Goal: Communication & Community: Share content

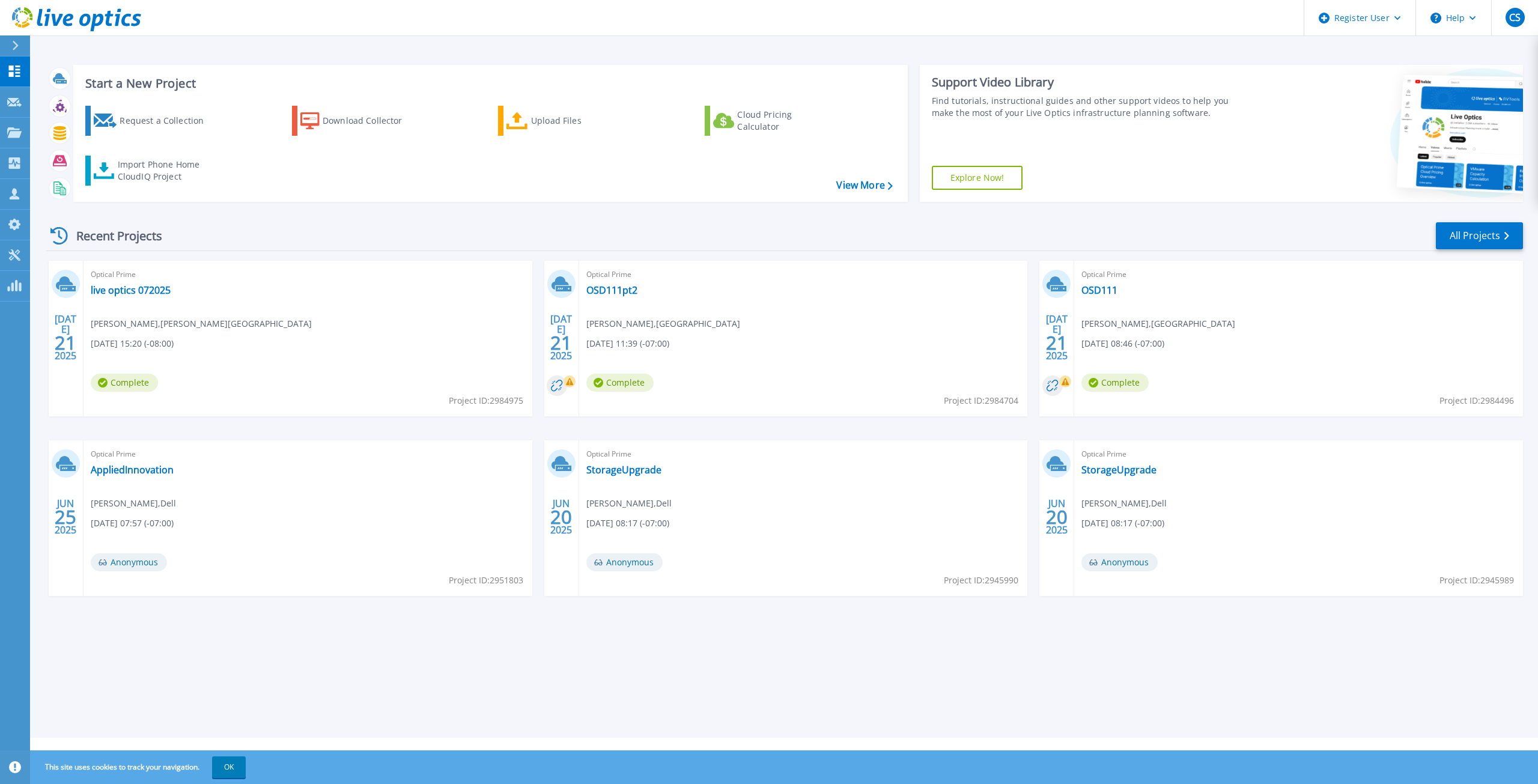
click at [8, 46] on button at bounding box center [15, 46] width 30 height 21
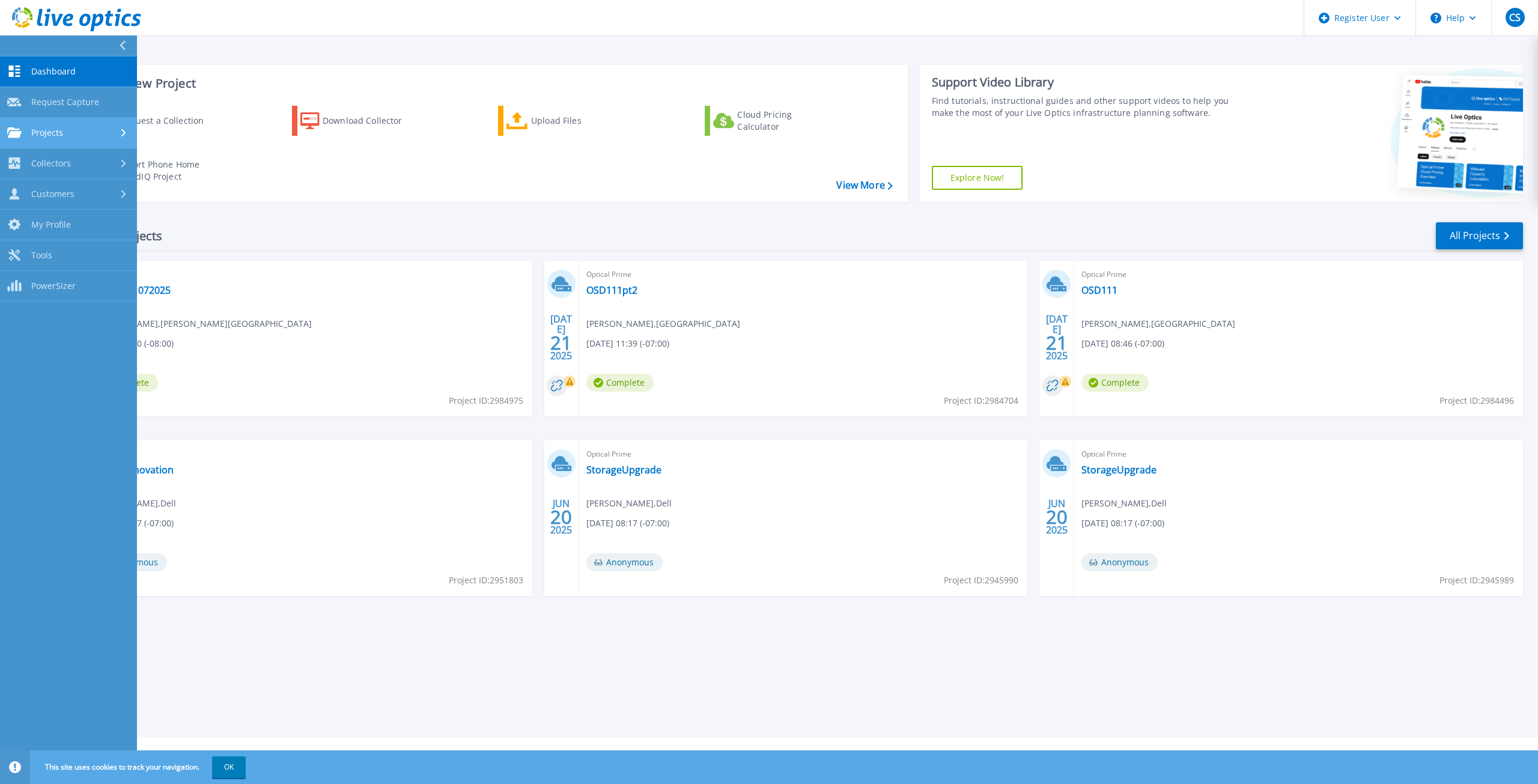
click at [86, 127] on div "Projects" at bounding box center [68, 132] width 123 height 11
click at [89, 159] on link "Search Projects" at bounding box center [68, 164] width 137 height 31
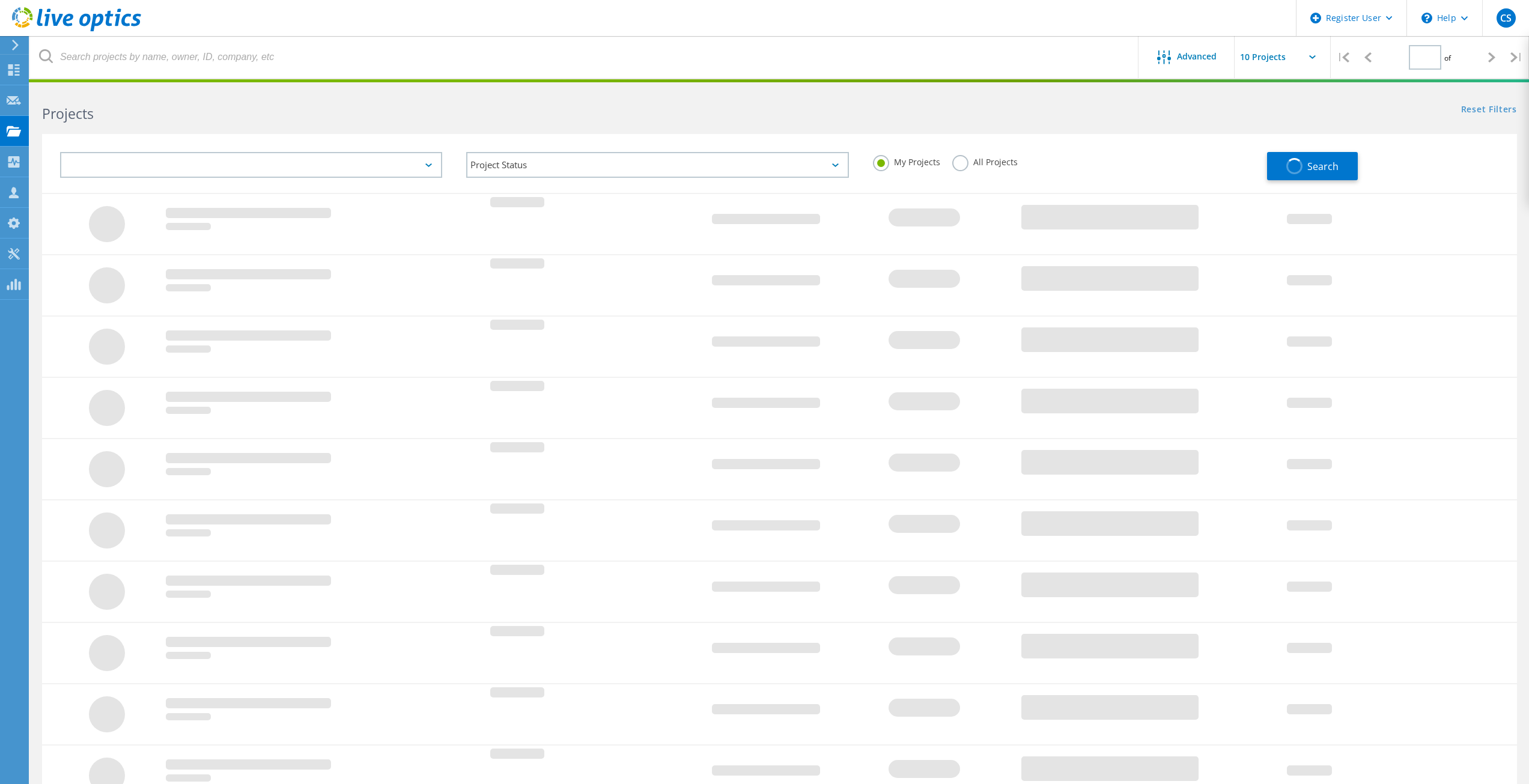
type input "1"
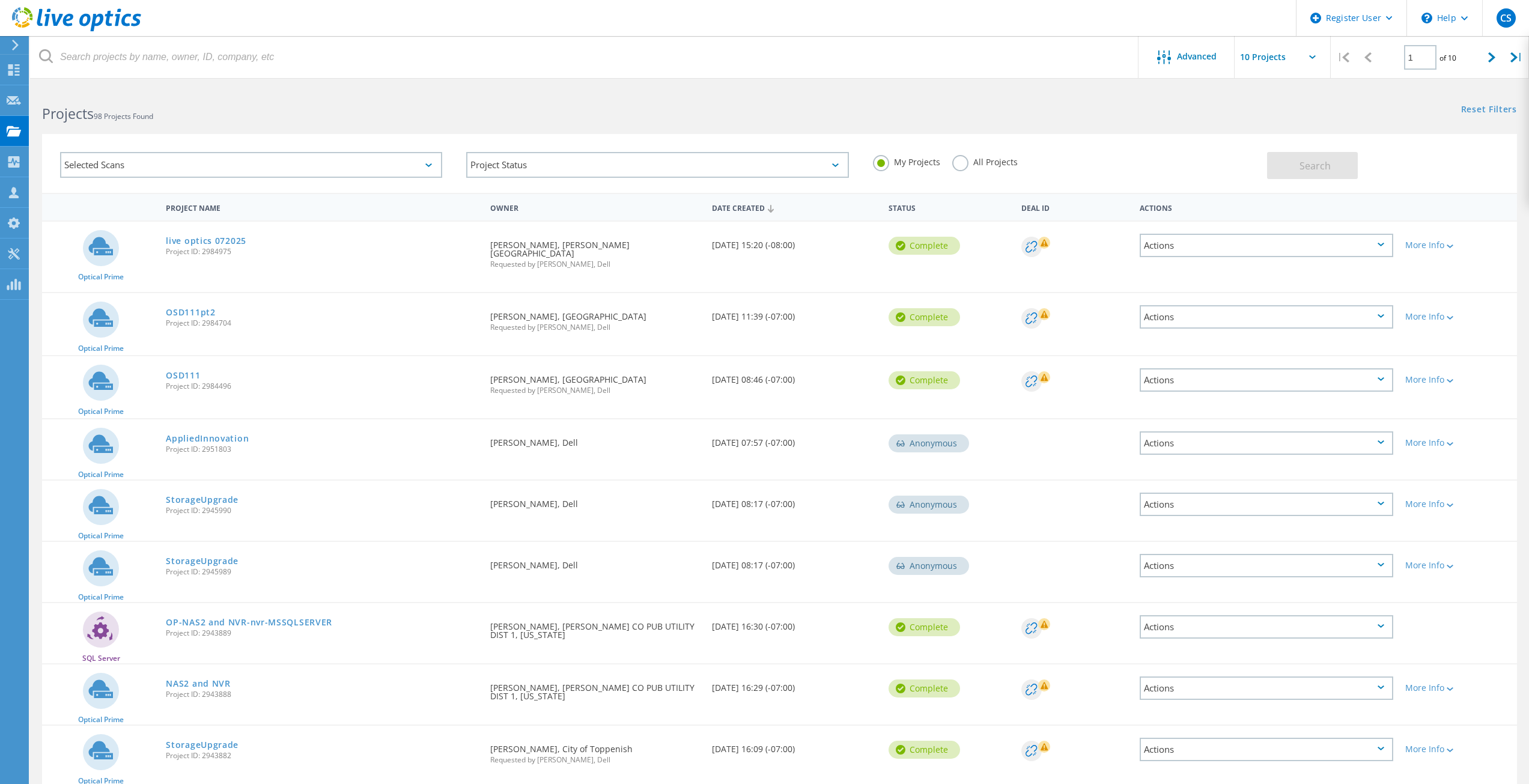
click at [956, 159] on label "All Projects" at bounding box center [984, 161] width 65 height 11
click at [0, 0] on input "All Projects" at bounding box center [0, 0] width 0 height 0
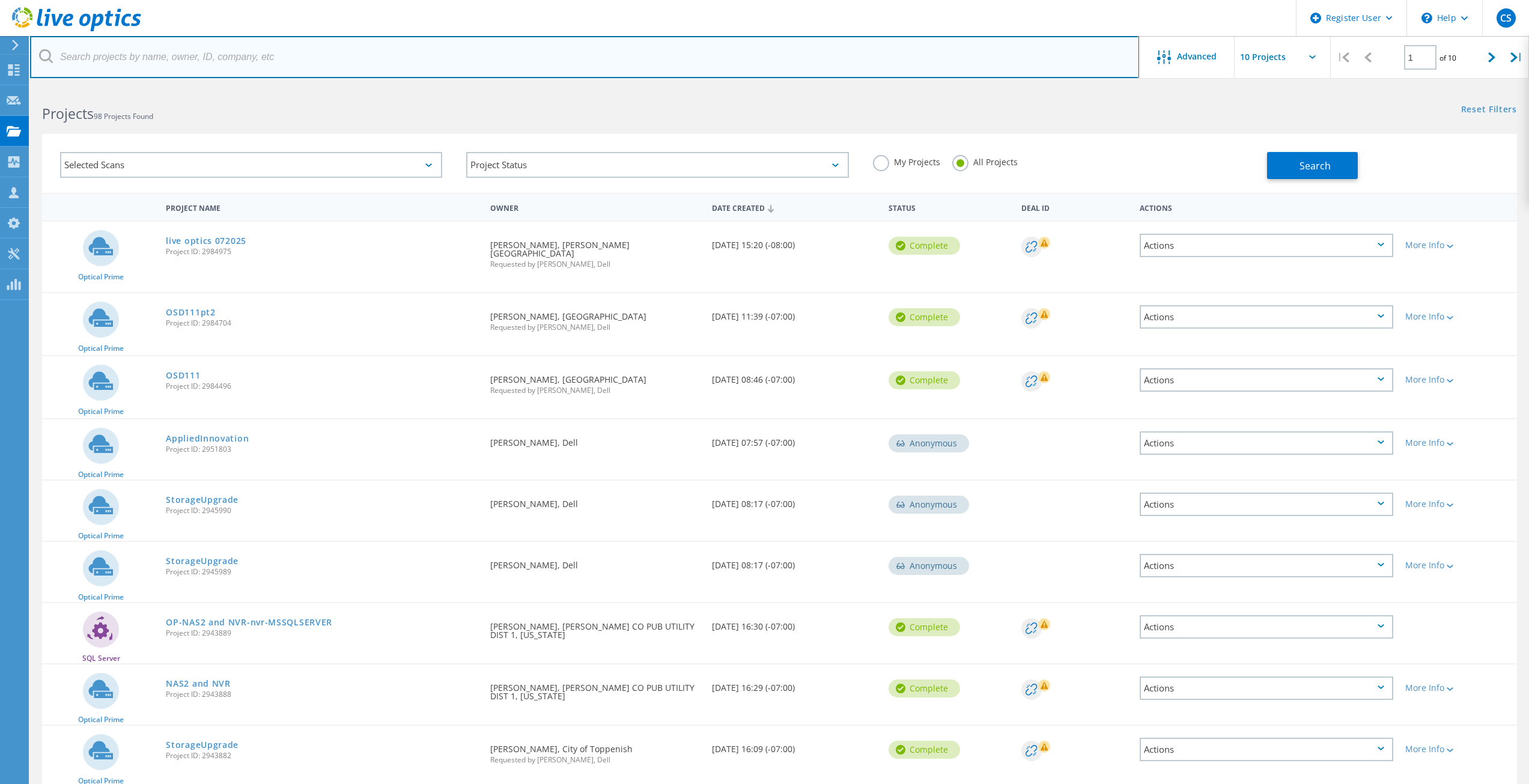
click at [696, 56] on input "text" at bounding box center [584, 57] width 1108 height 42
paste input "pireland@wahksd.k12.wa.us"
type input "pireland@wahksd.k12.wa.us"
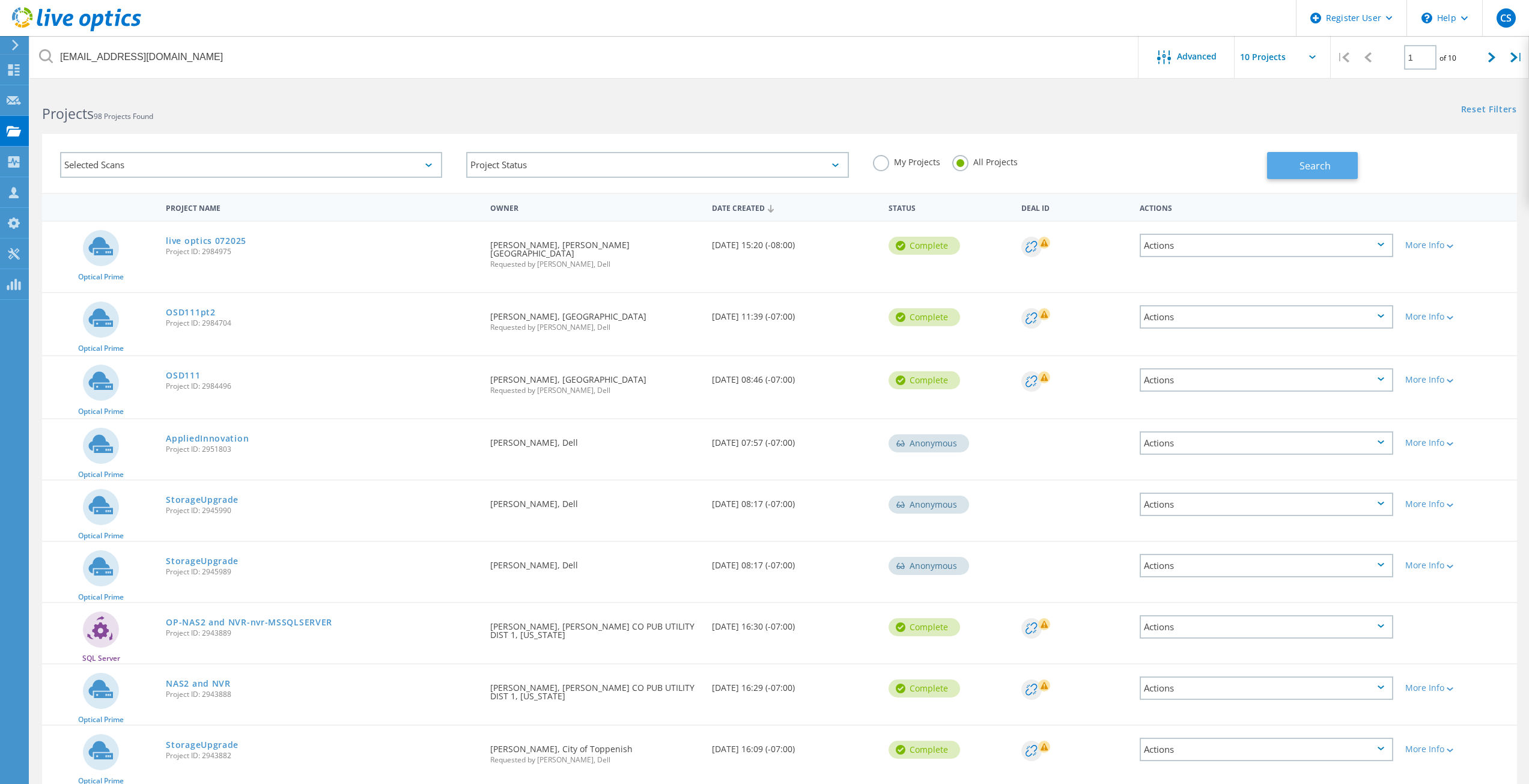
click at [1304, 175] on button "Search" at bounding box center [1311, 165] width 91 height 27
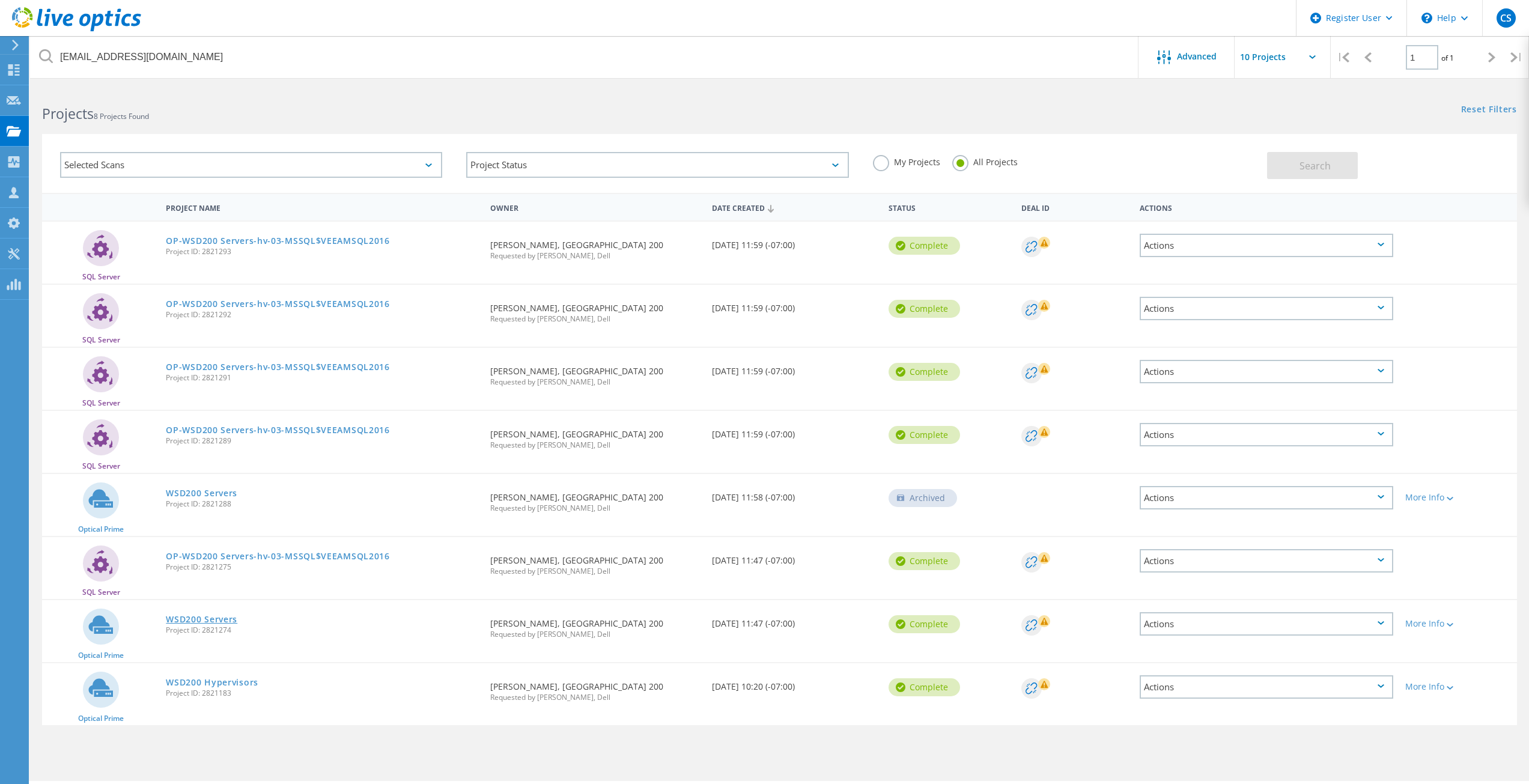
click at [220, 620] on link "WSD200 Servers" at bounding box center [201, 619] width 72 height 8
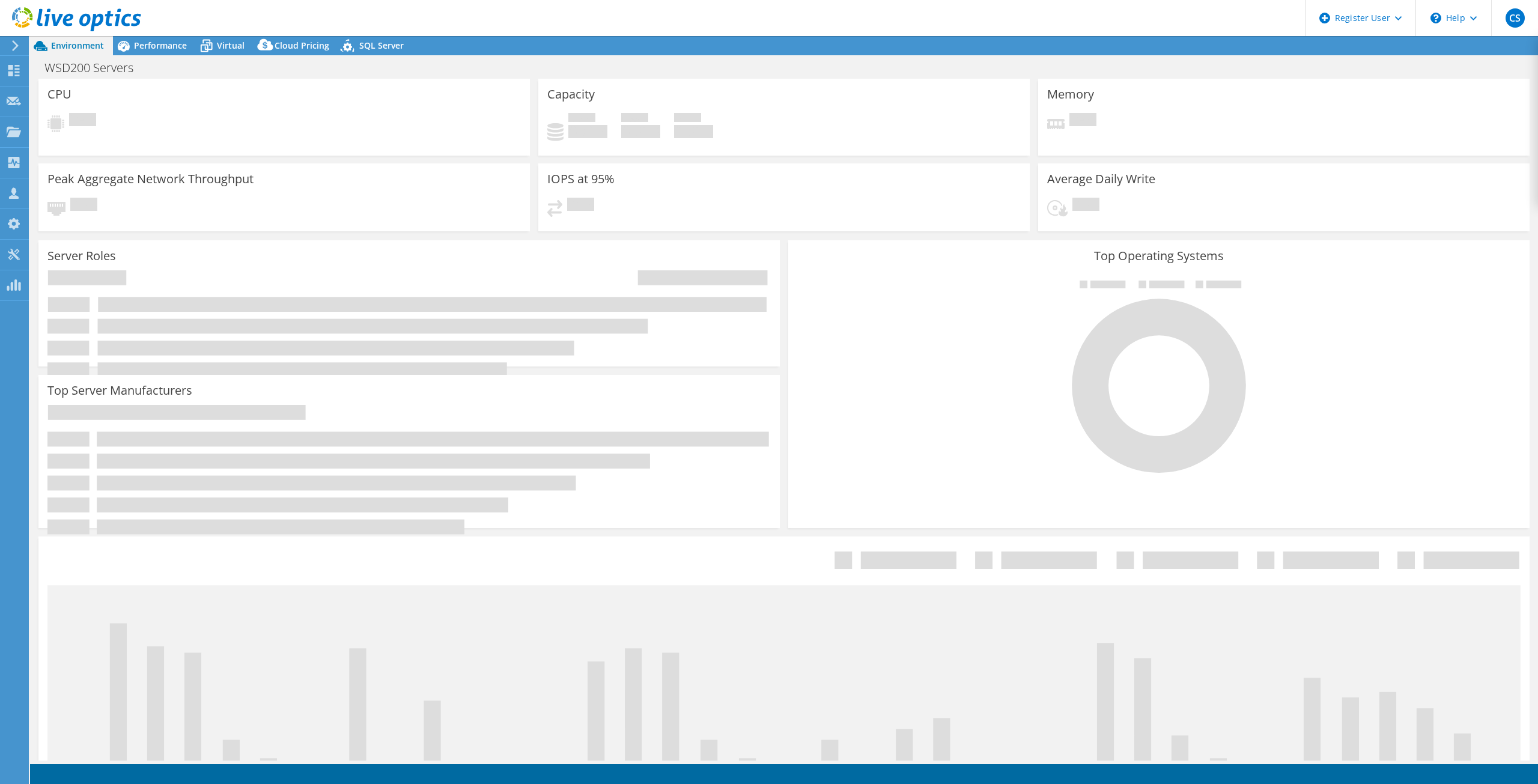
select select "USD"
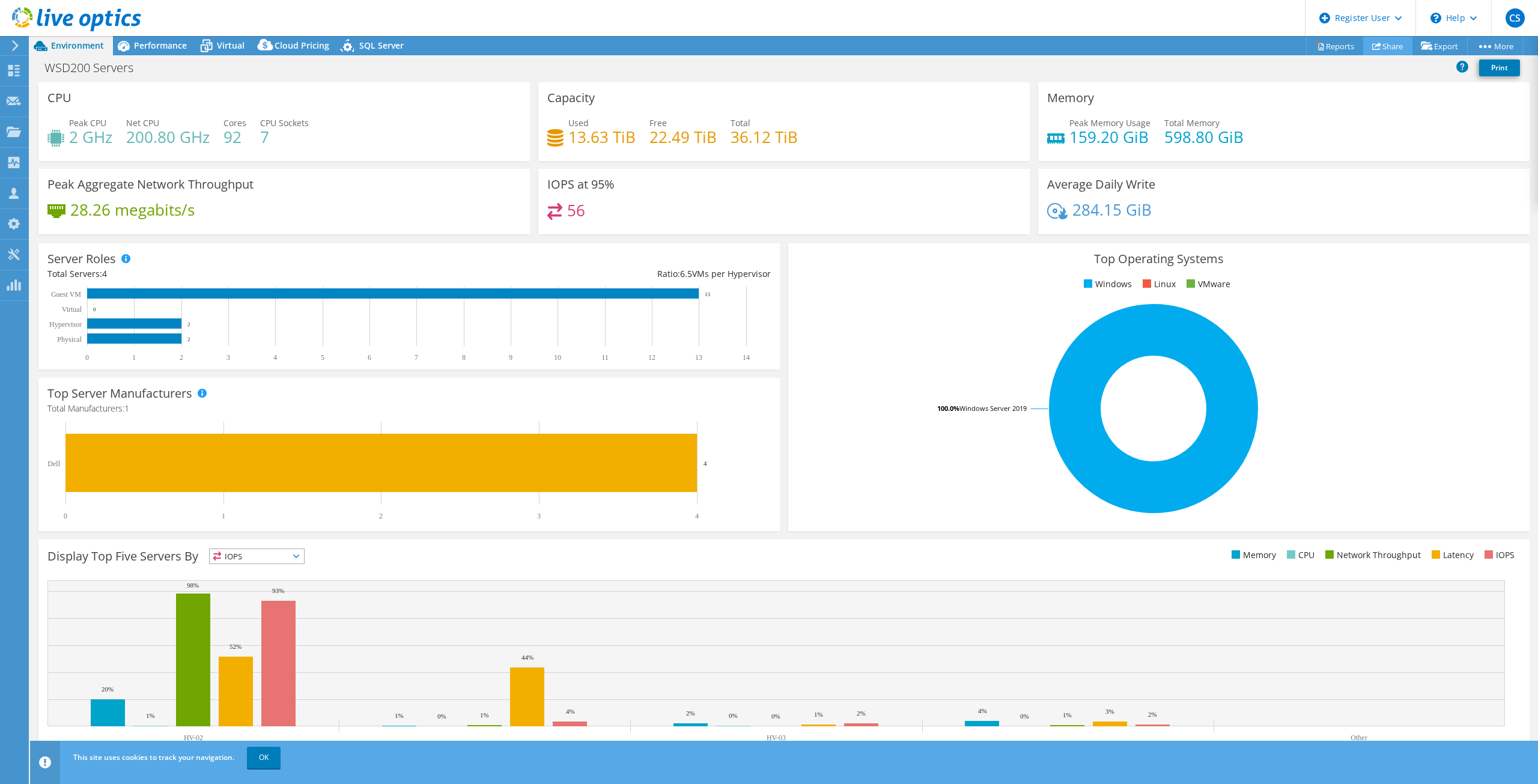
click at [1391, 48] on link "Share" at bounding box center [1388, 46] width 49 height 19
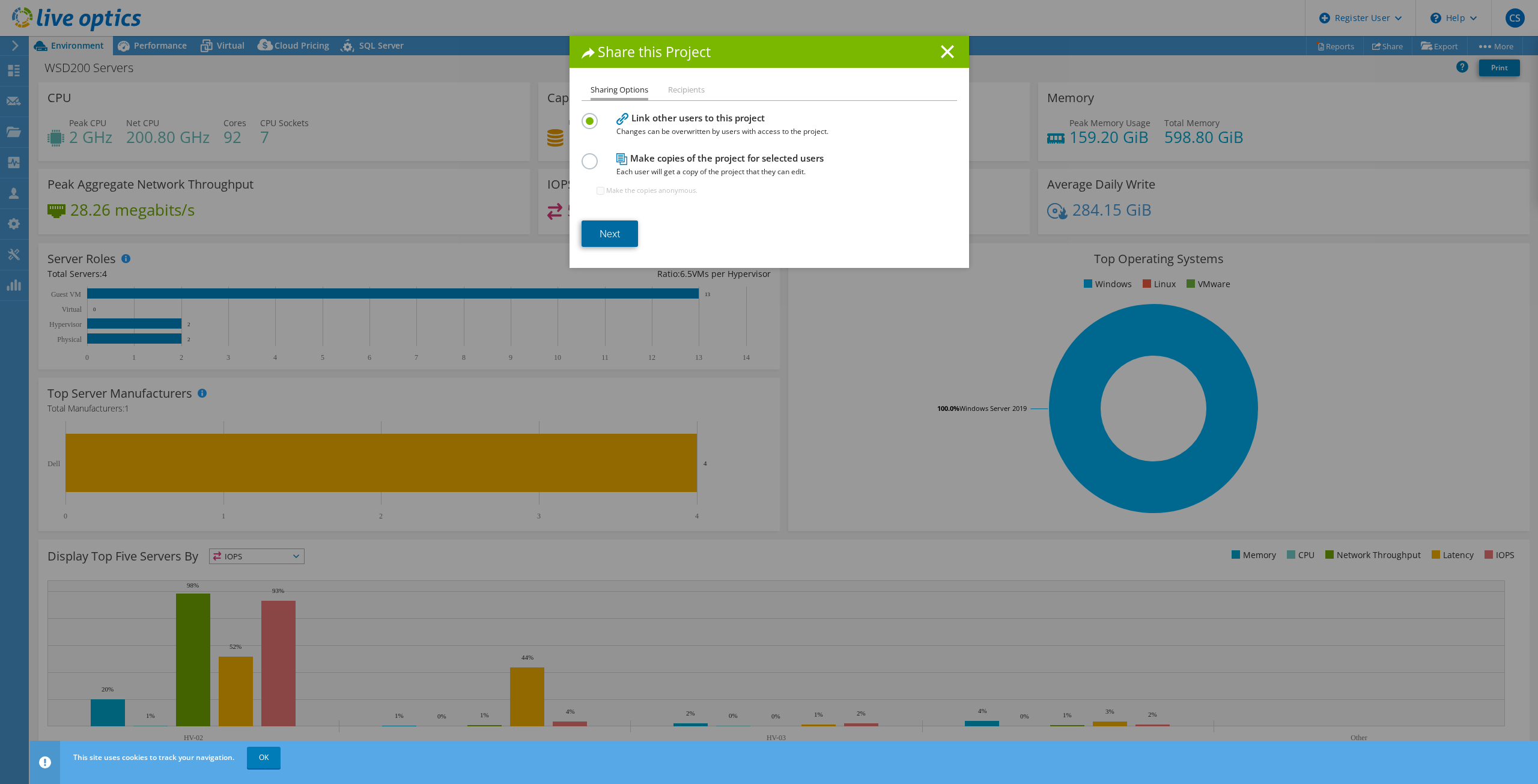
click at [614, 234] on link "Next" at bounding box center [610, 234] width 56 height 27
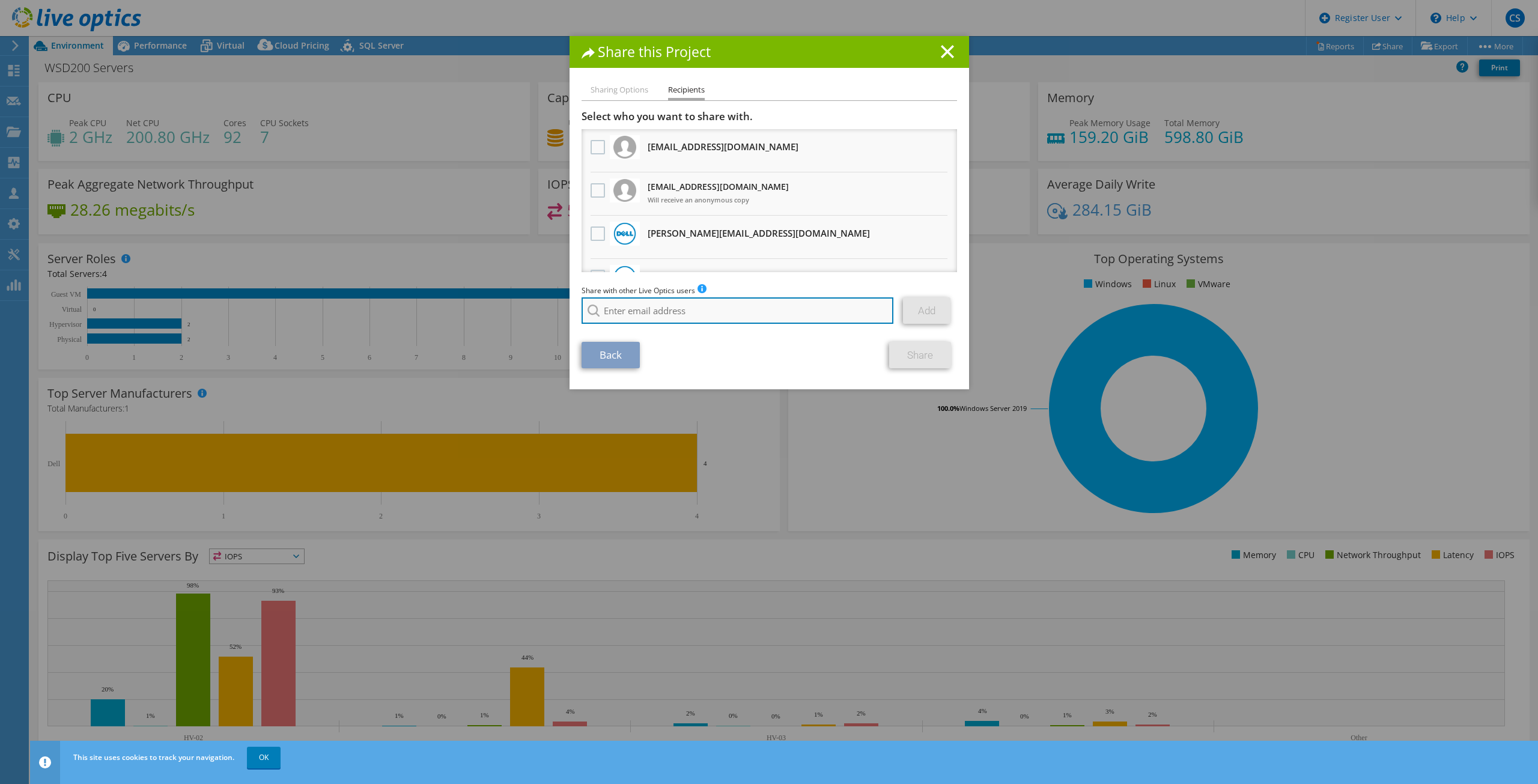
click at [636, 305] on input "search" at bounding box center [737, 311] width 313 height 27
type input "[PERSON_NAME].[PERSON_NAME]"
drag, startPoint x: 698, startPoint y: 314, endPoint x: 546, endPoint y: 311, distance: 152.0
click at [546, 311] on div "Share this Project Sharing Options Recipients Link other users to this project …" at bounding box center [769, 392] width 1538 height 712
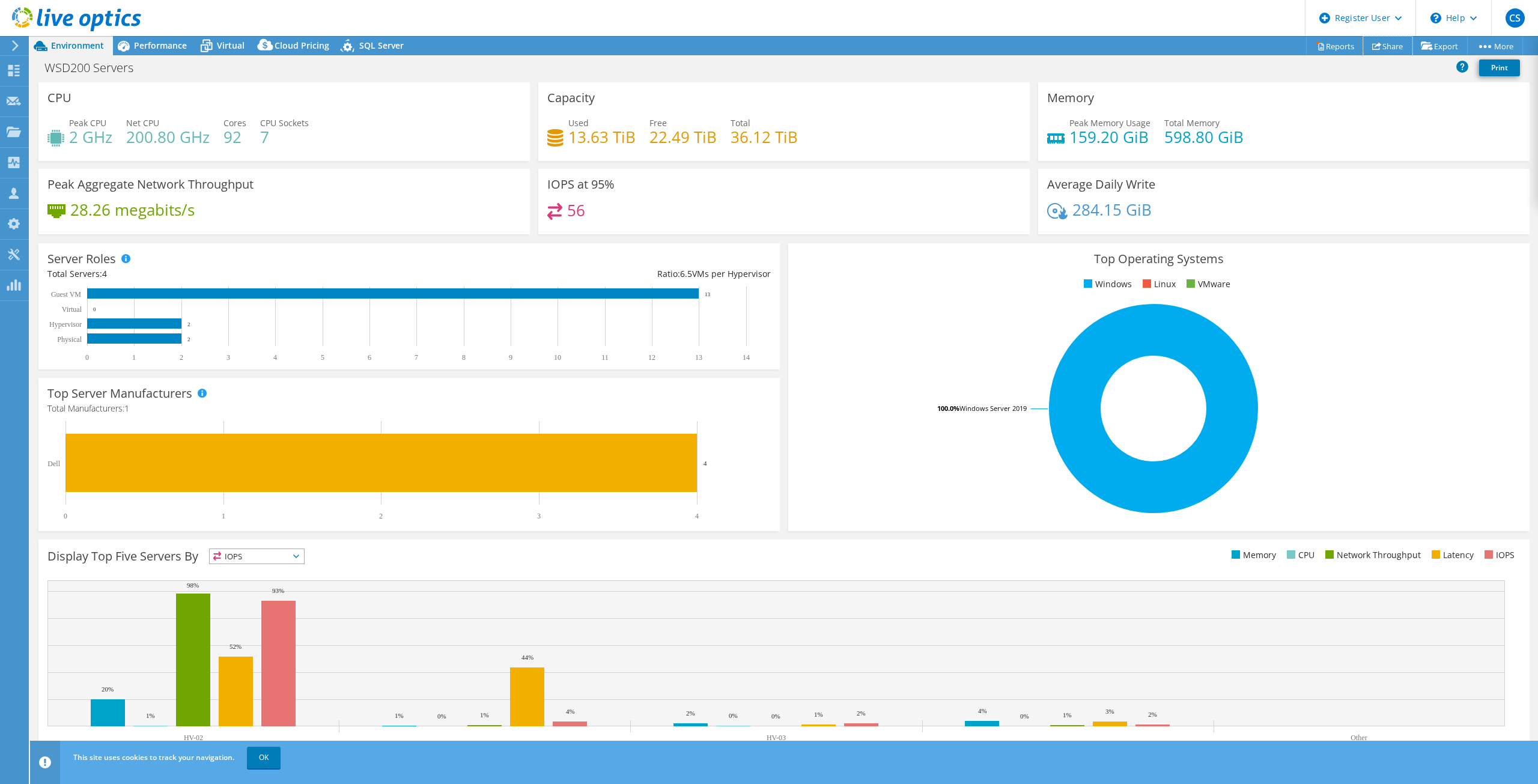
click at [1392, 39] on link "Share" at bounding box center [1388, 46] width 49 height 19
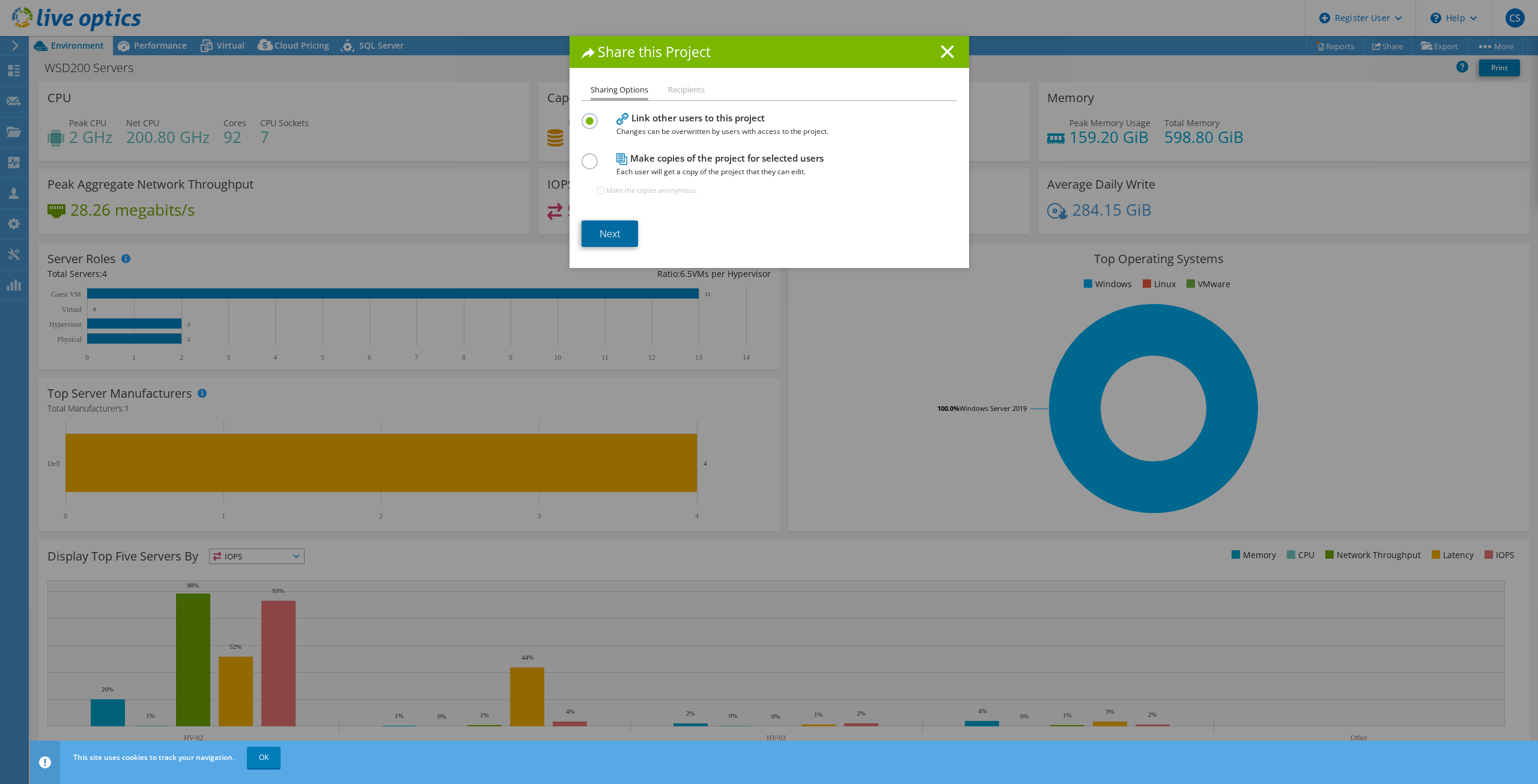
click at [607, 223] on link "Next" at bounding box center [610, 234] width 56 height 27
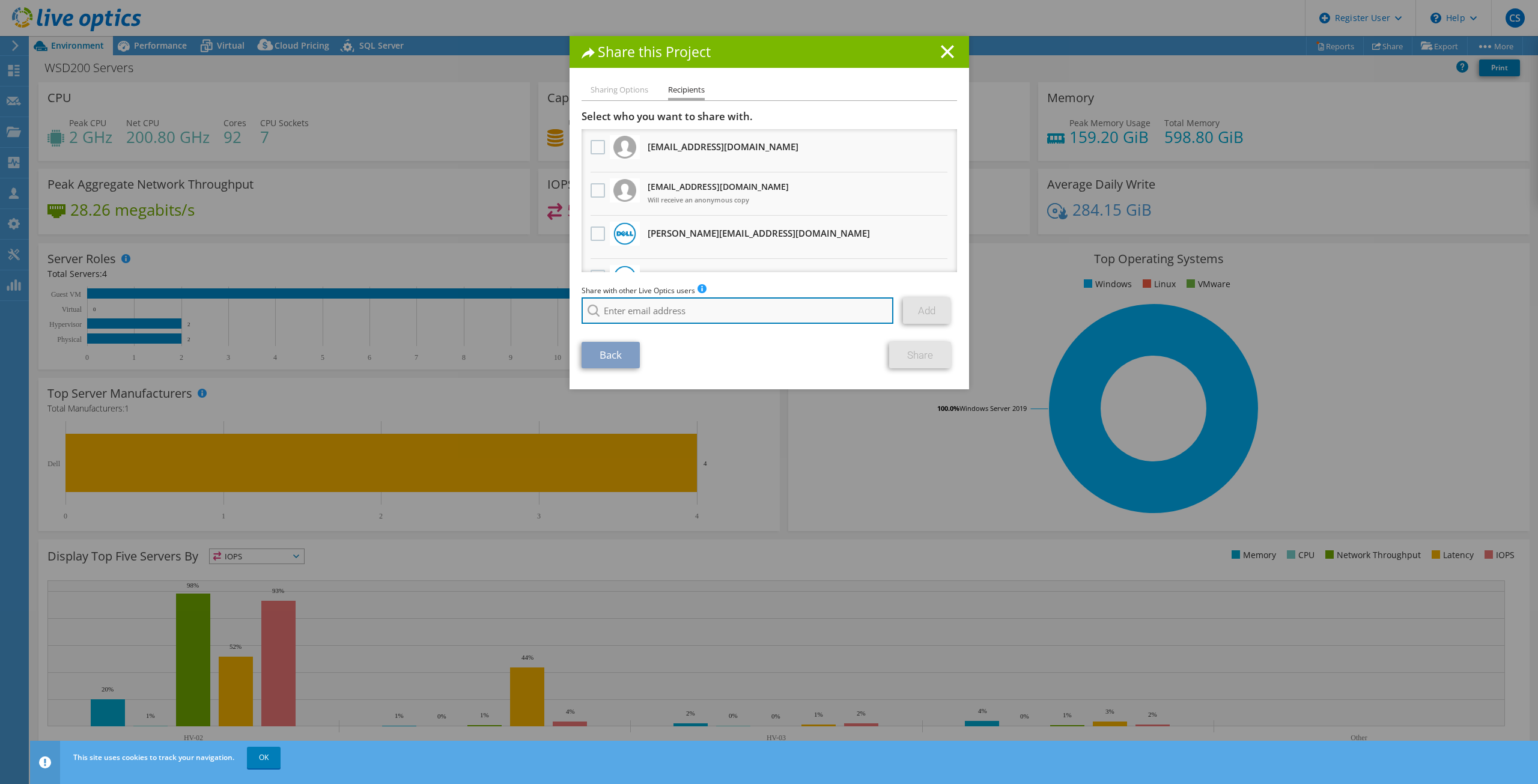
click at [641, 302] on input "search" at bounding box center [737, 311] width 313 height 27
paste input "[EMAIL_ADDRESS][DOMAIN_NAME]"
type input "[EMAIL_ADDRESS][DOMAIN_NAME]"
click at [678, 326] on li "[EMAIL_ADDRESS][DOMAIN_NAME]" at bounding box center [650, 326] width 138 height 15
click at [916, 314] on link "Add" at bounding box center [927, 311] width 48 height 27
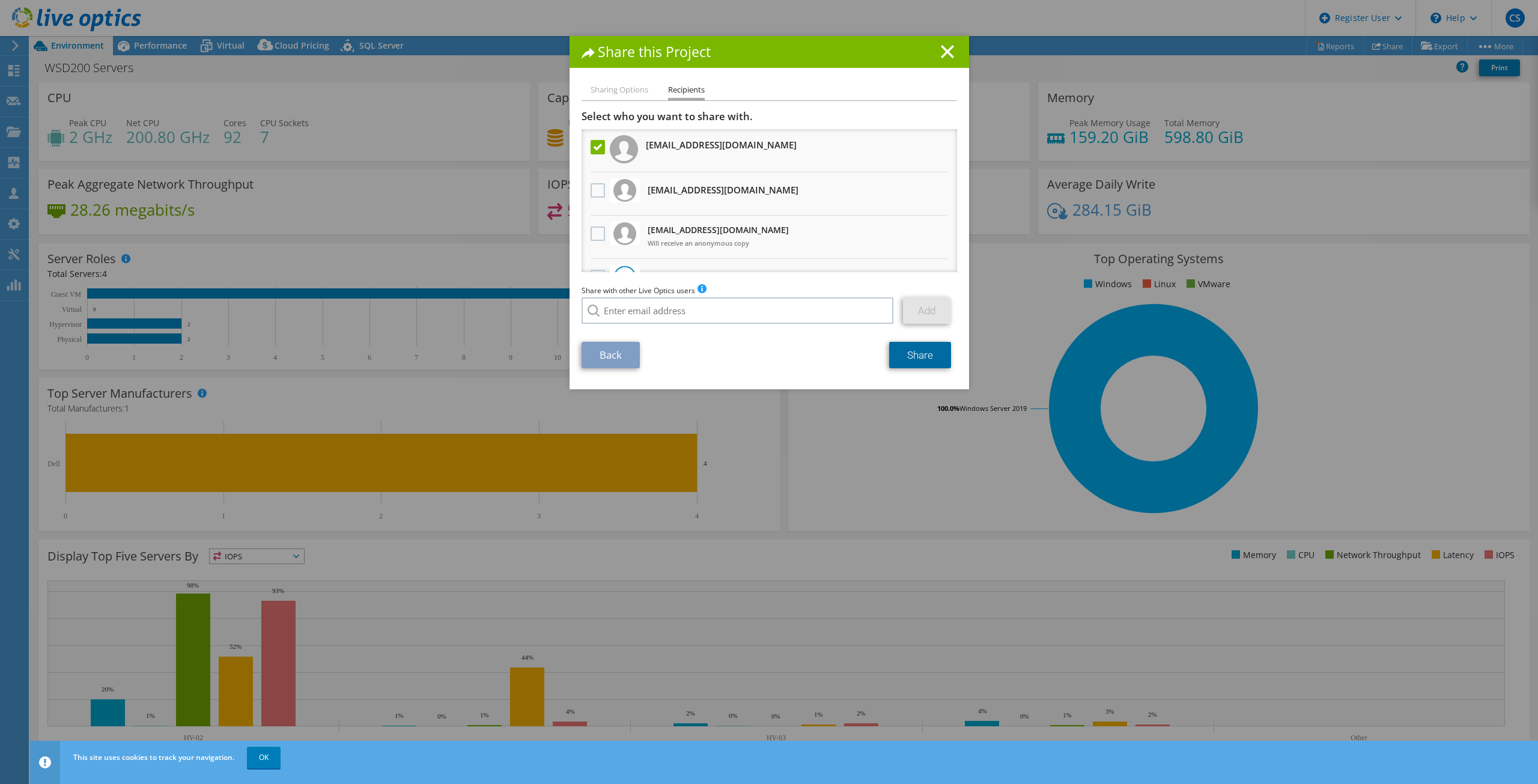
click at [902, 364] on link "Share" at bounding box center [920, 355] width 62 height 27
